Goal: Download file/media

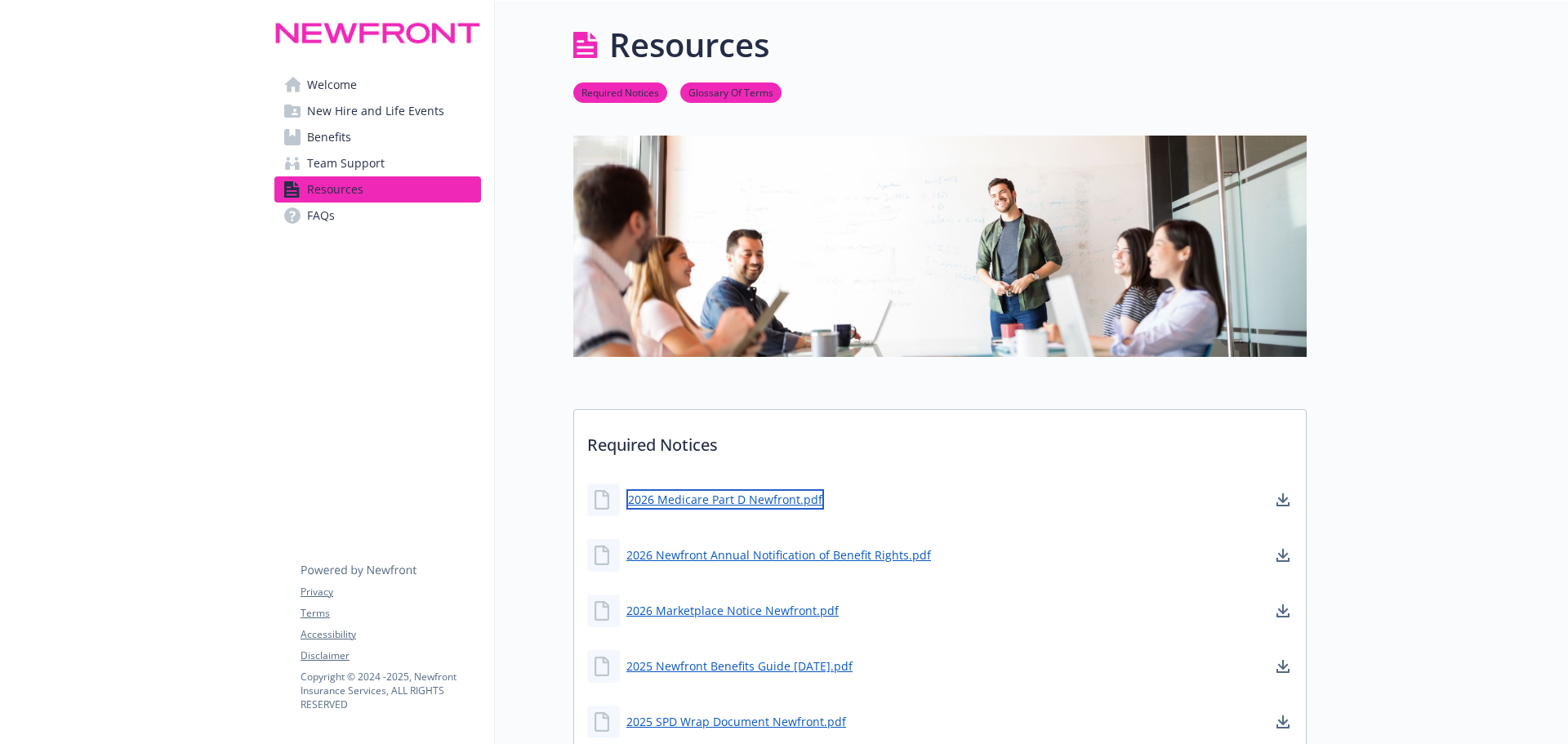
click at [699, 503] on link "2026 Medicare Part D Newfront.pdf" at bounding box center [725, 500] width 198 height 20
